Goal: Transaction & Acquisition: Book appointment/travel/reservation

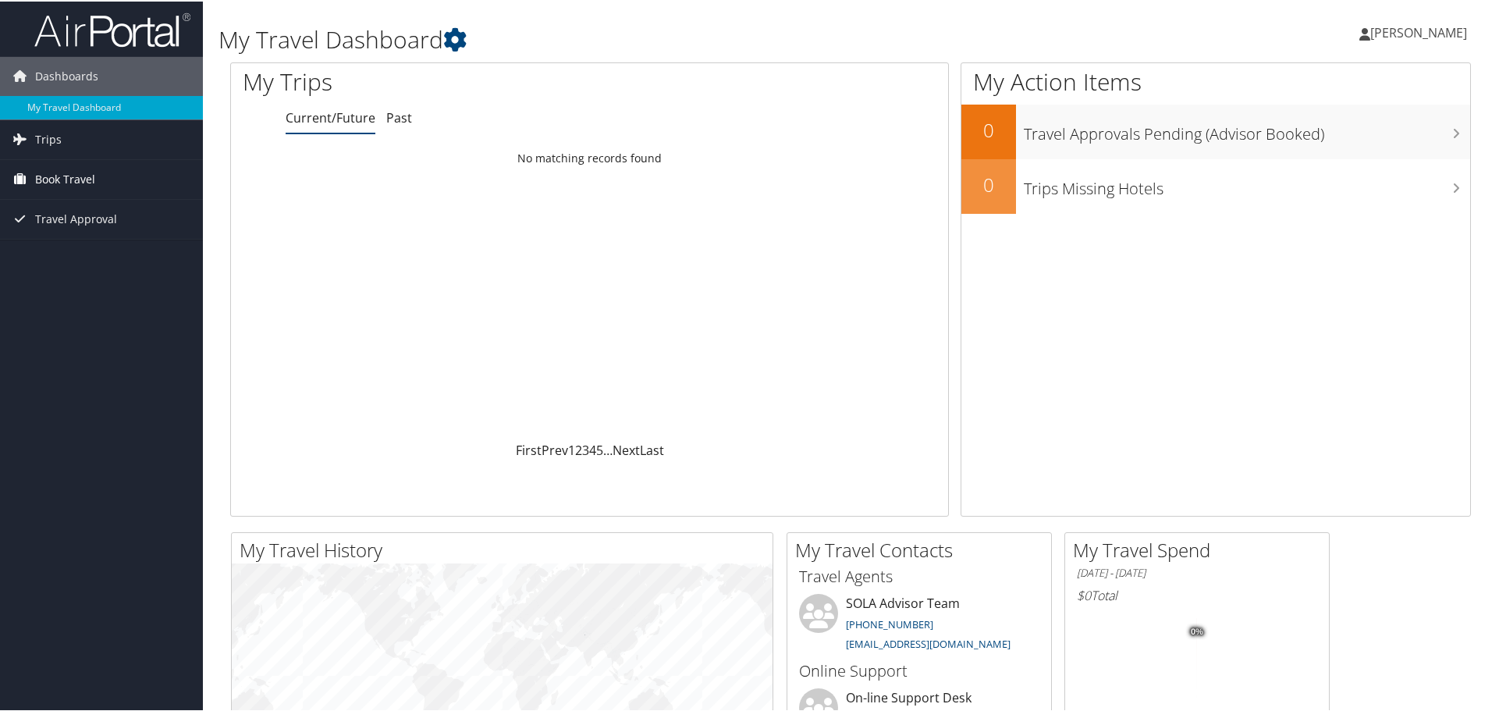
click at [59, 176] on span "Book Travel" at bounding box center [65, 177] width 60 height 39
click at [63, 231] on link "Book/Manage Online Trips" at bounding box center [101, 232] width 203 height 23
click at [64, 175] on span "Book Travel" at bounding box center [65, 177] width 60 height 39
click at [57, 227] on link "Book/Manage Online Trips" at bounding box center [101, 232] width 203 height 23
